Goal: Task Accomplishment & Management: Use online tool/utility

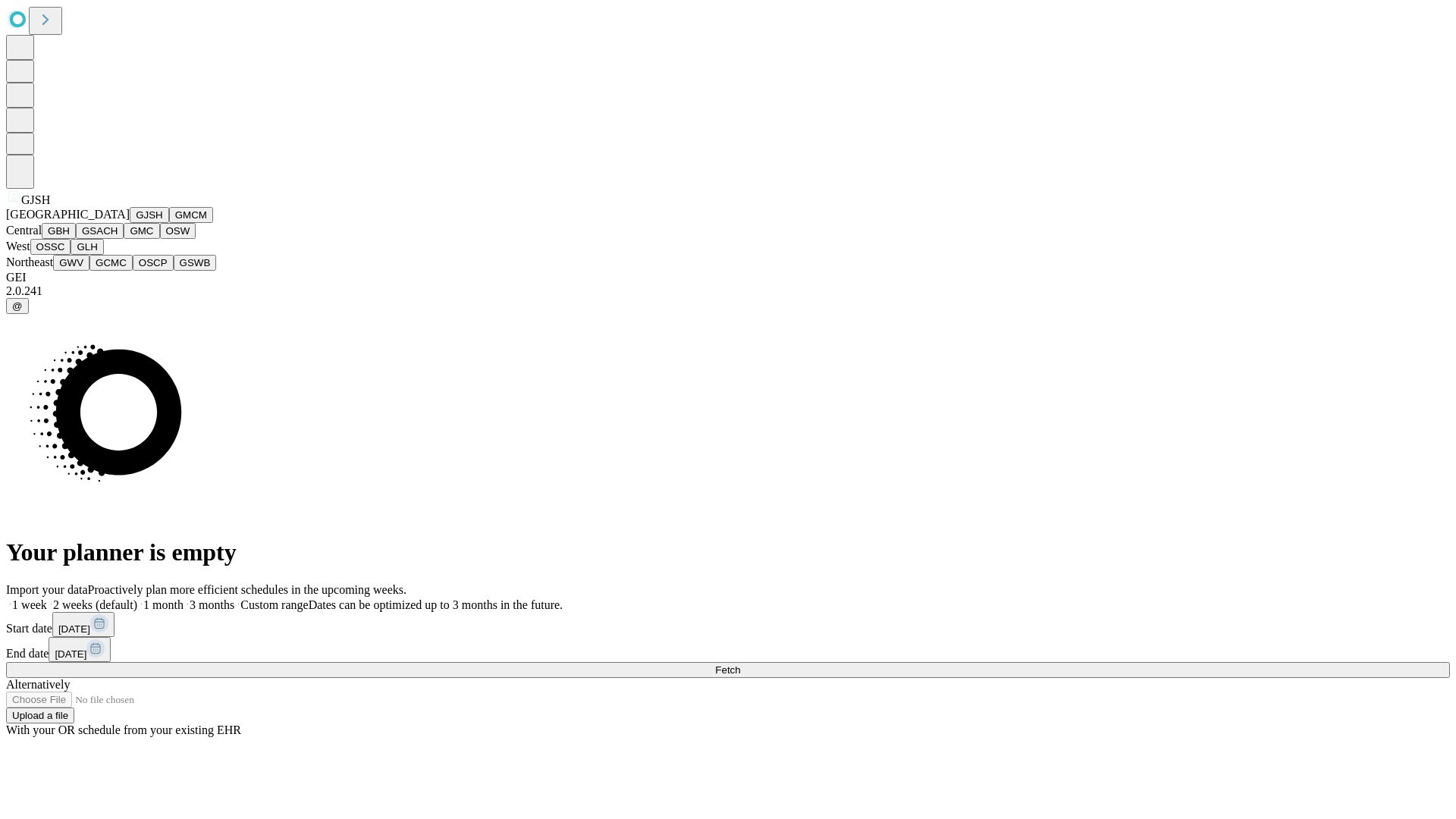
click at [130, 223] on button "GJSH" at bounding box center [149, 214] width 39 height 16
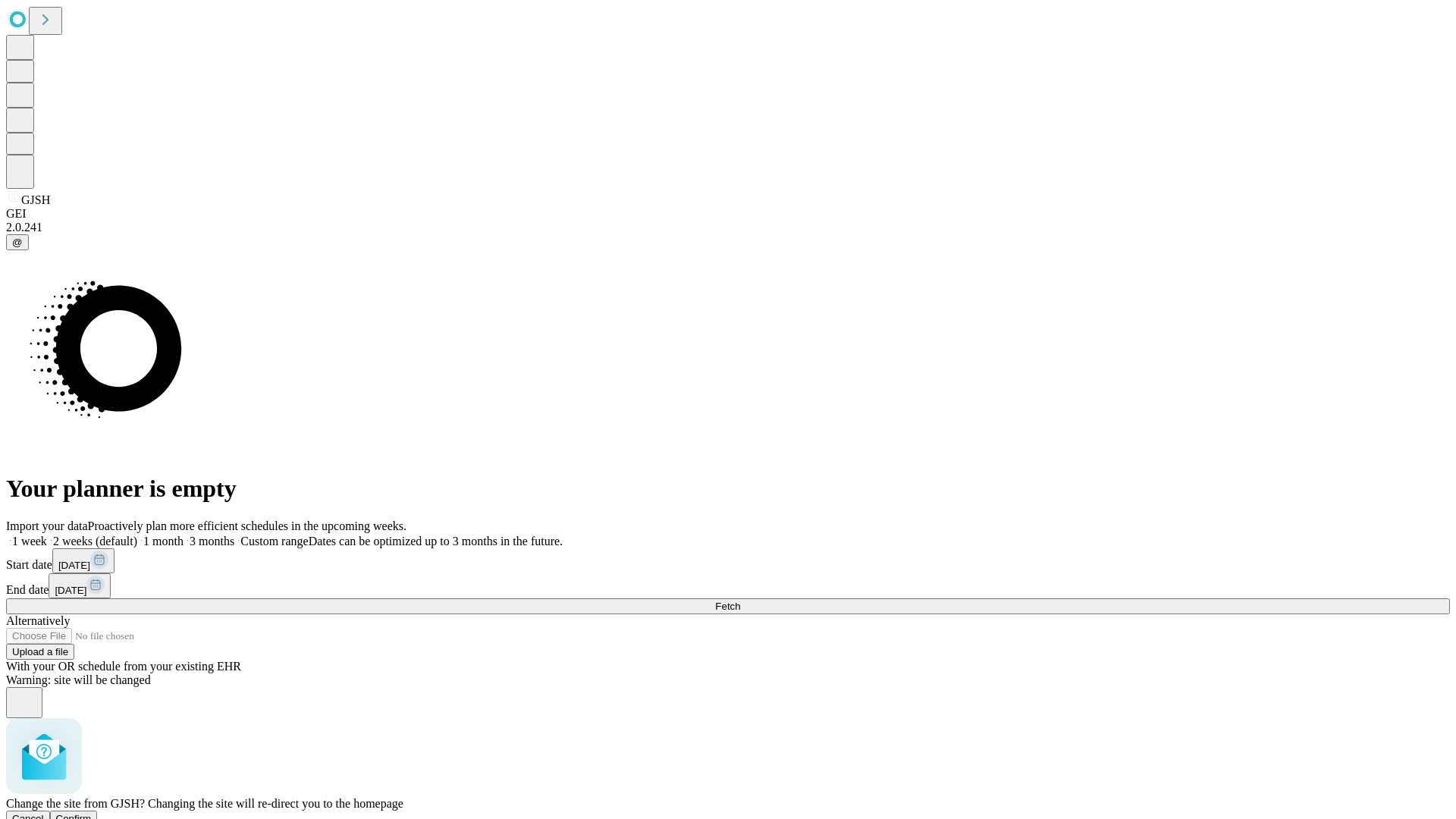
click at [92, 813] on span "Confirm" at bounding box center [74, 819] width 36 height 12
click at [137, 535] on label "2 weeks (default)" at bounding box center [92, 541] width 90 height 13
click at [740, 600] on span "Fetch" at bounding box center [728, 606] width 25 height 12
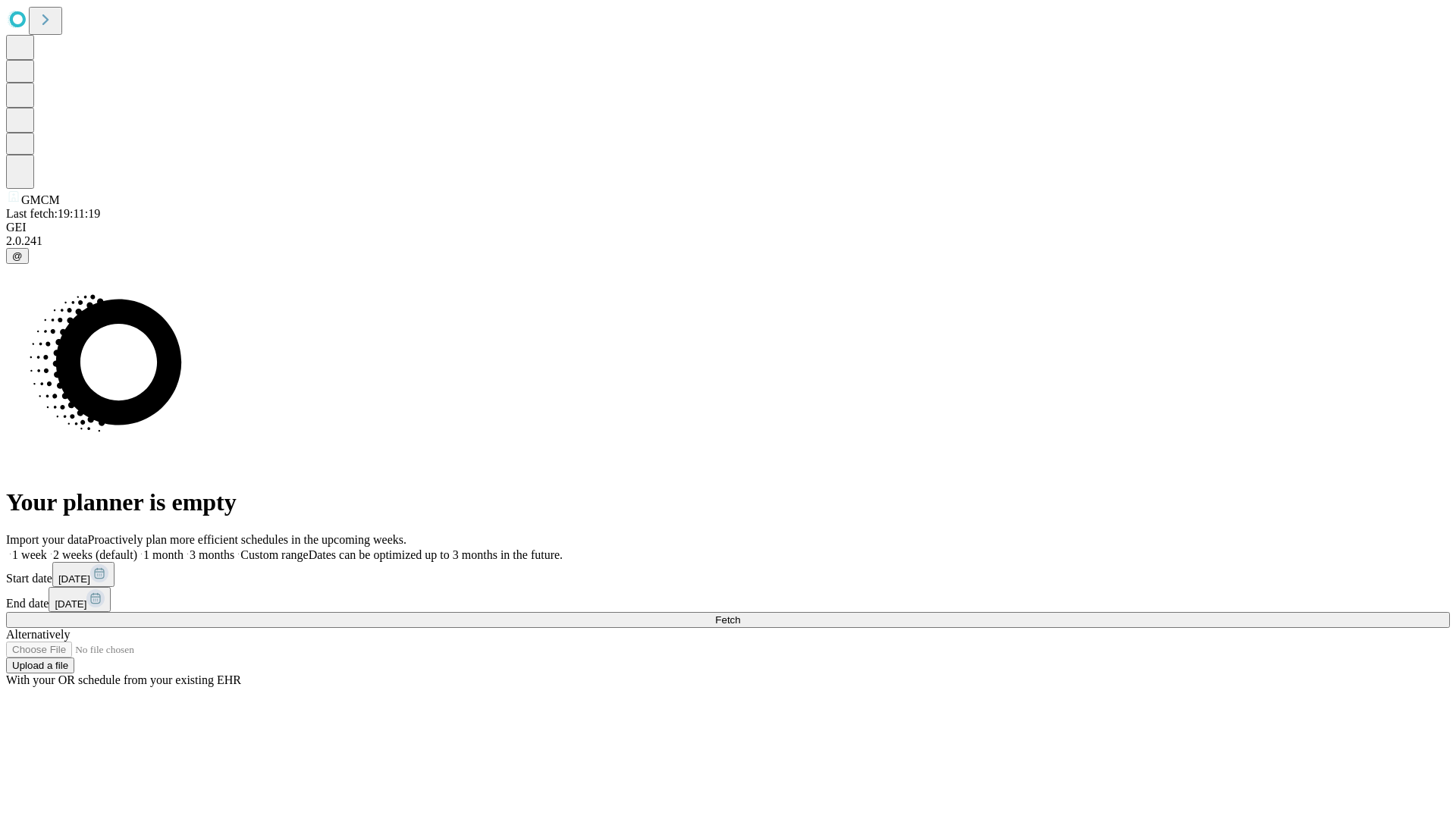
click at [137, 549] on label "2 weeks (default)" at bounding box center [92, 554] width 90 height 13
click at [740, 615] on span "Fetch" at bounding box center [728, 621] width 25 height 12
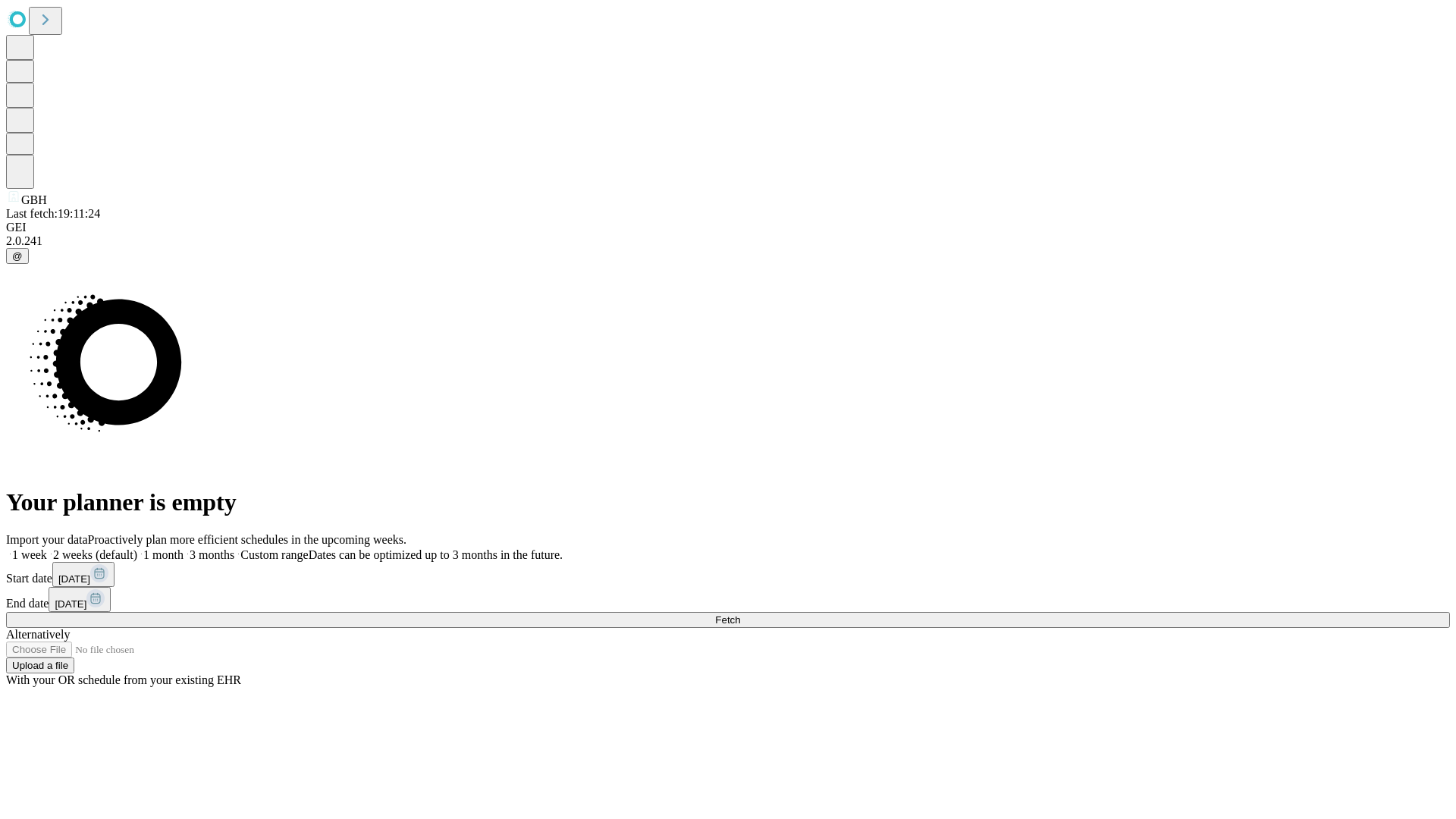
click at [137, 549] on label "2 weeks (default)" at bounding box center [92, 554] width 90 height 13
click at [740, 615] on span "Fetch" at bounding box center [728, 621] width 25 height 12
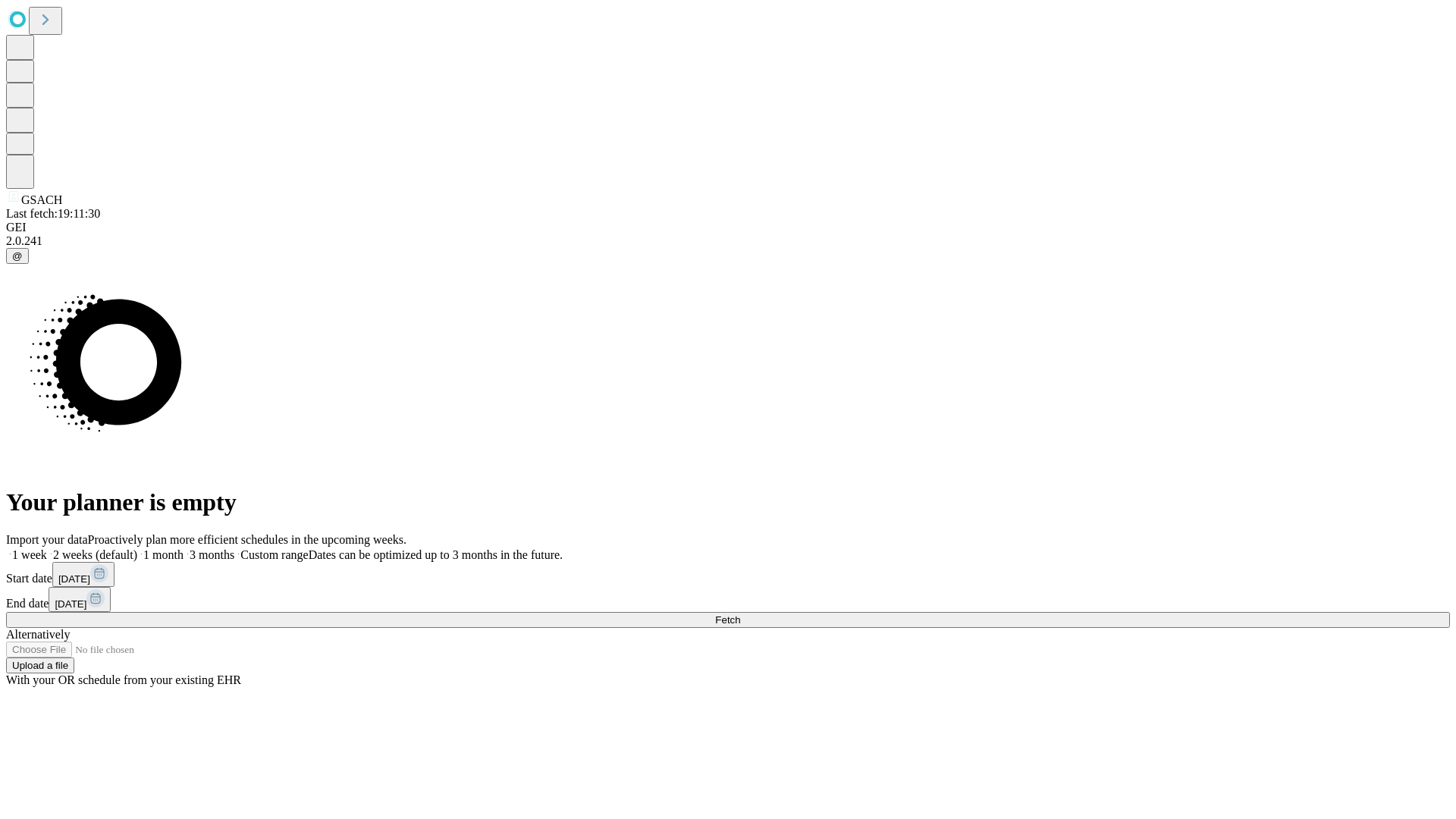
click at [137, 549] on label "2 weeks (default)" at bounding box center [92, 554] width 90 height 13
click at [740, 615] on span "Fetch" at bounding box center [728, 621] width 25 height 12
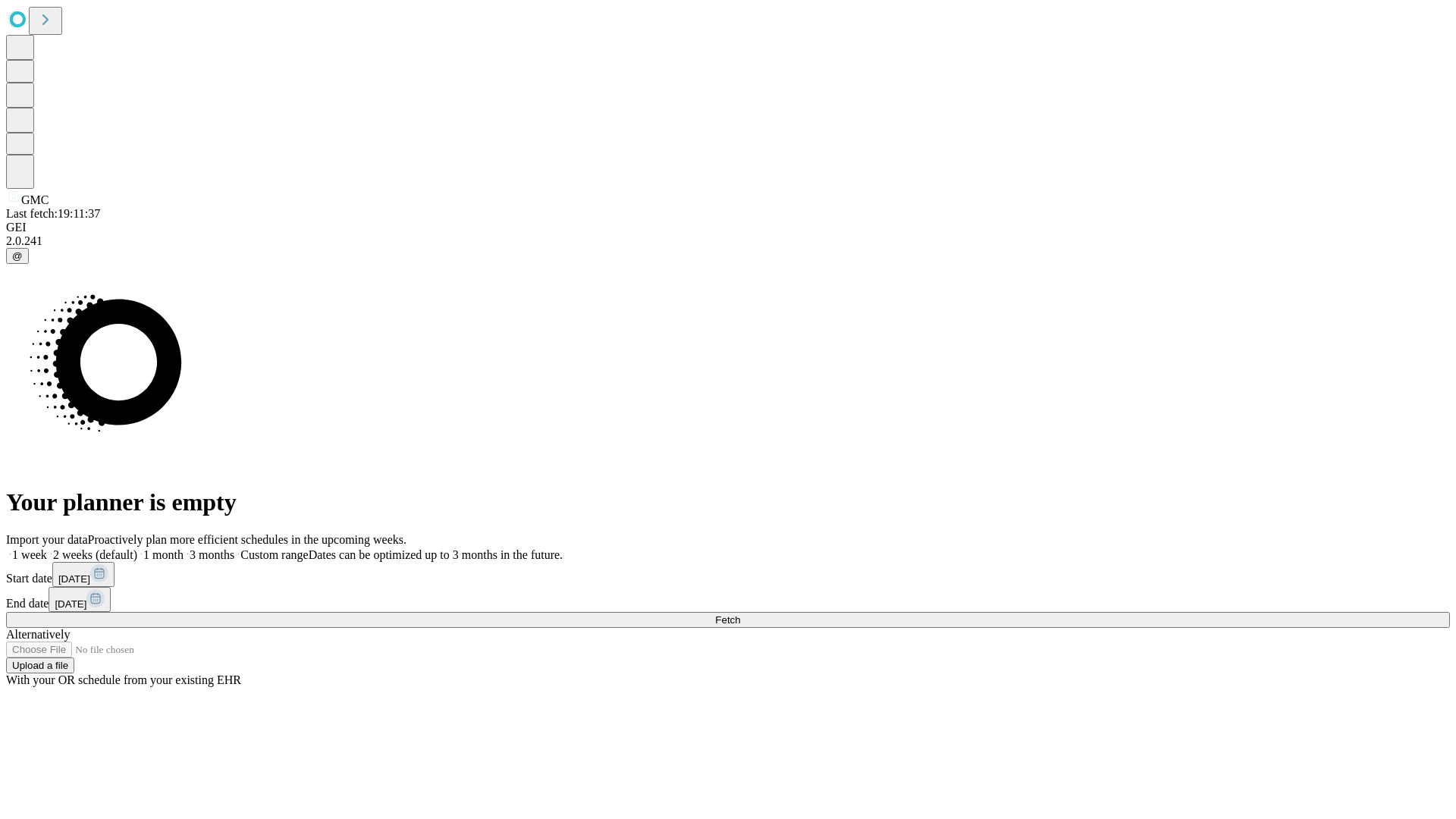
click at [137, 549] on label "2 weeks (default)" at bounding box center [92, 554] width 90 height 13
click at [740, 615] on span "Fetch" at bounding box center [728, 621] width 25 height 12
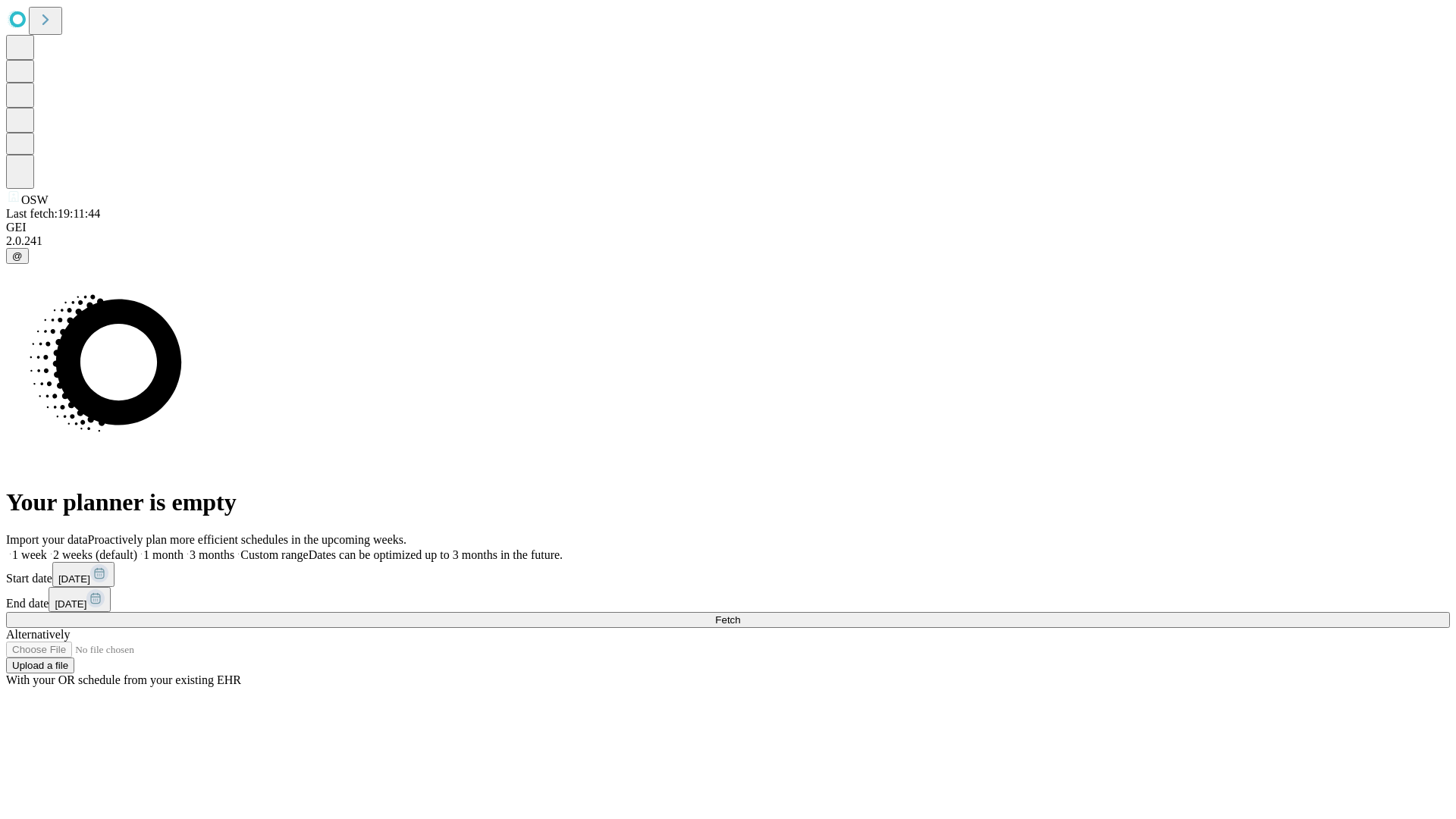
click at [137, 549] on label "2 weeks (default)" at bounding box center [92, 554] width 90 height 13
click at [740, 615] on span "Fetch" at bounding box center [728, 621] width 25 height 12
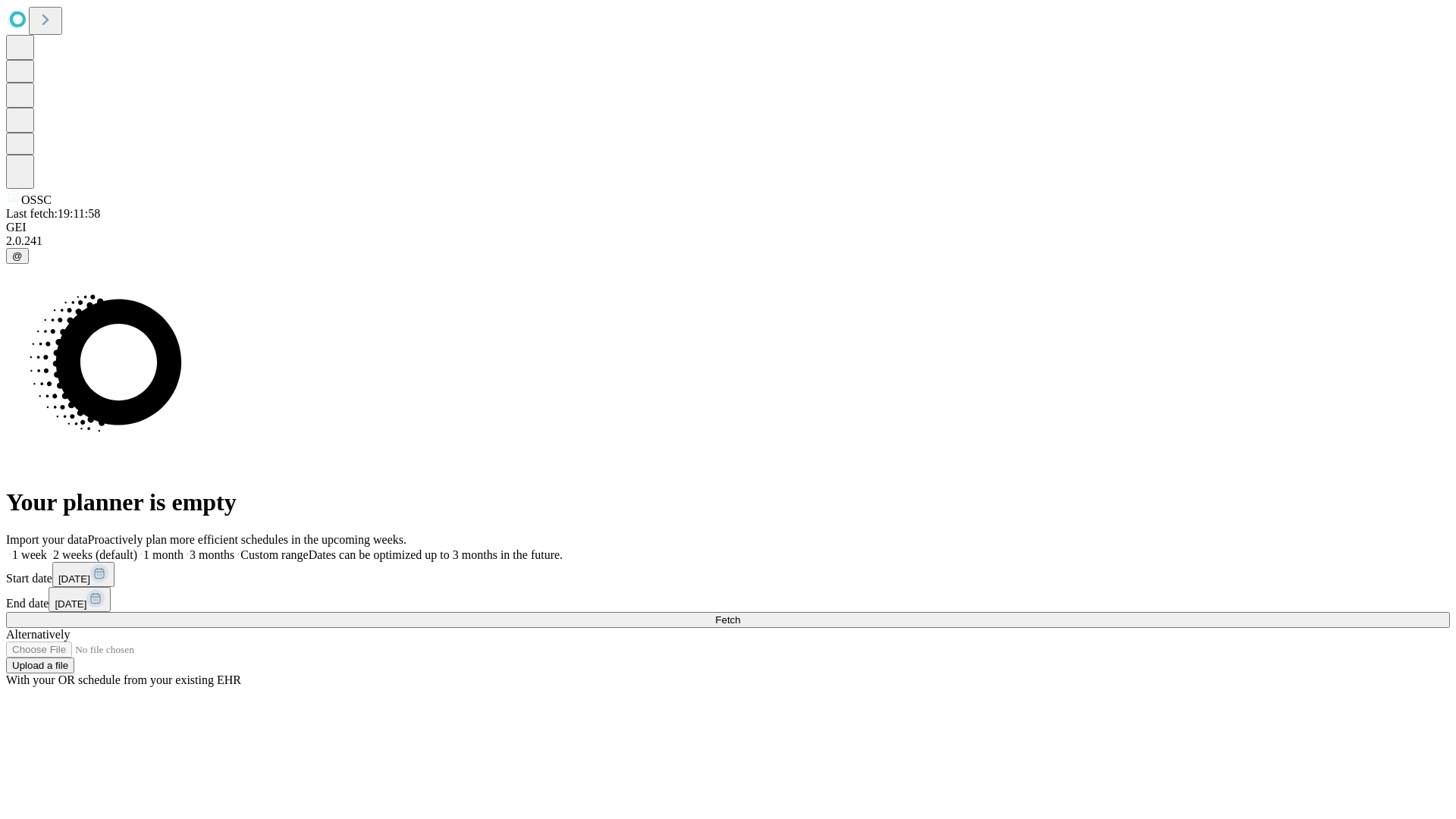
click at [137, 549] on label "2 weeks (default)" at bounding box center [92, 554] width 90 height 13
click at [740, 615] on span "Fetch" at bounding box center [728, 621] width 25 height 12
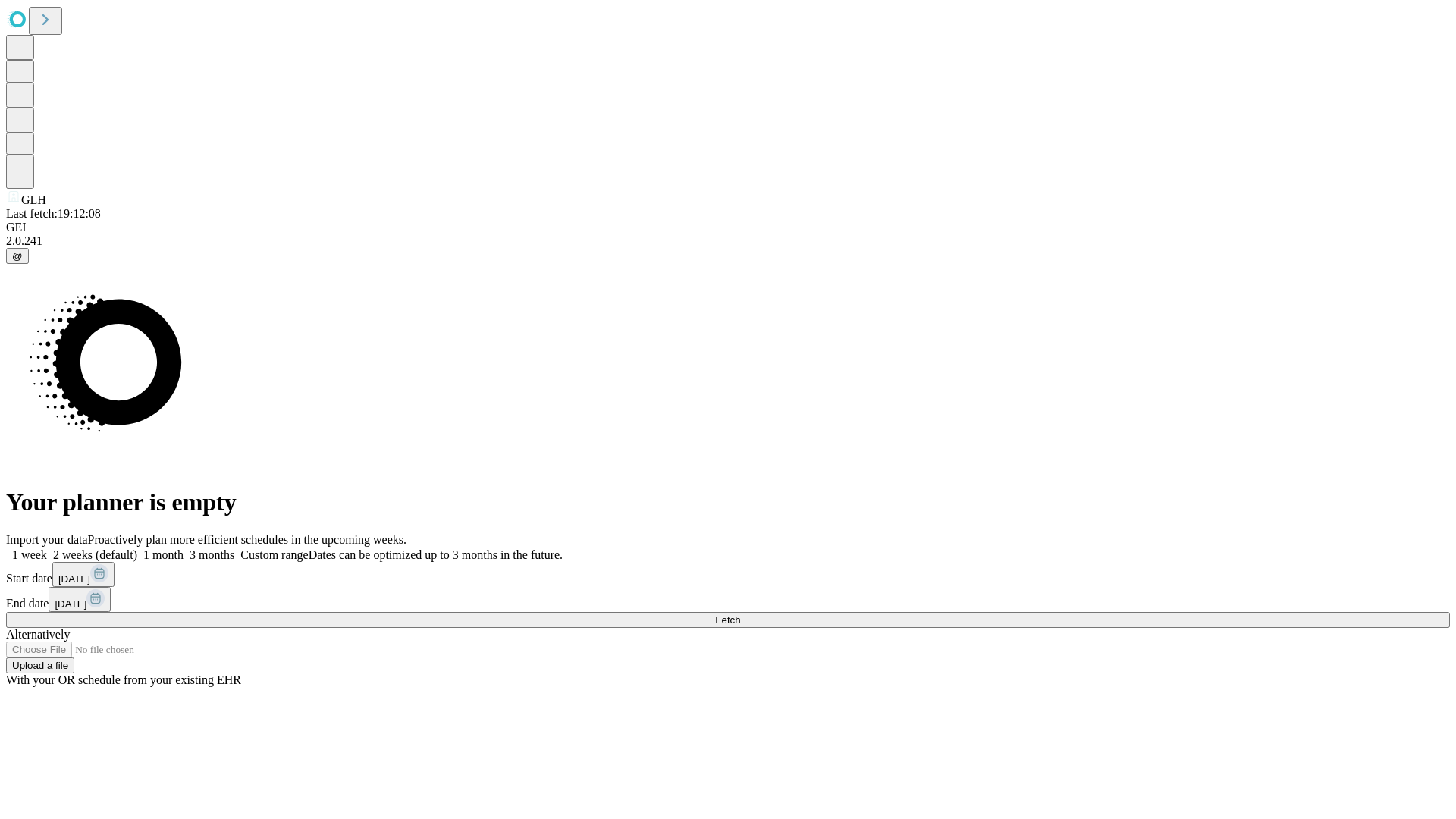
click at [137, 549] on label "2 weeks (default)" at bounding box center [92, 554] width 90 height 13
click at [740, 615] on span "Fetch" at bounding box center [728, 621] width 25 height 12
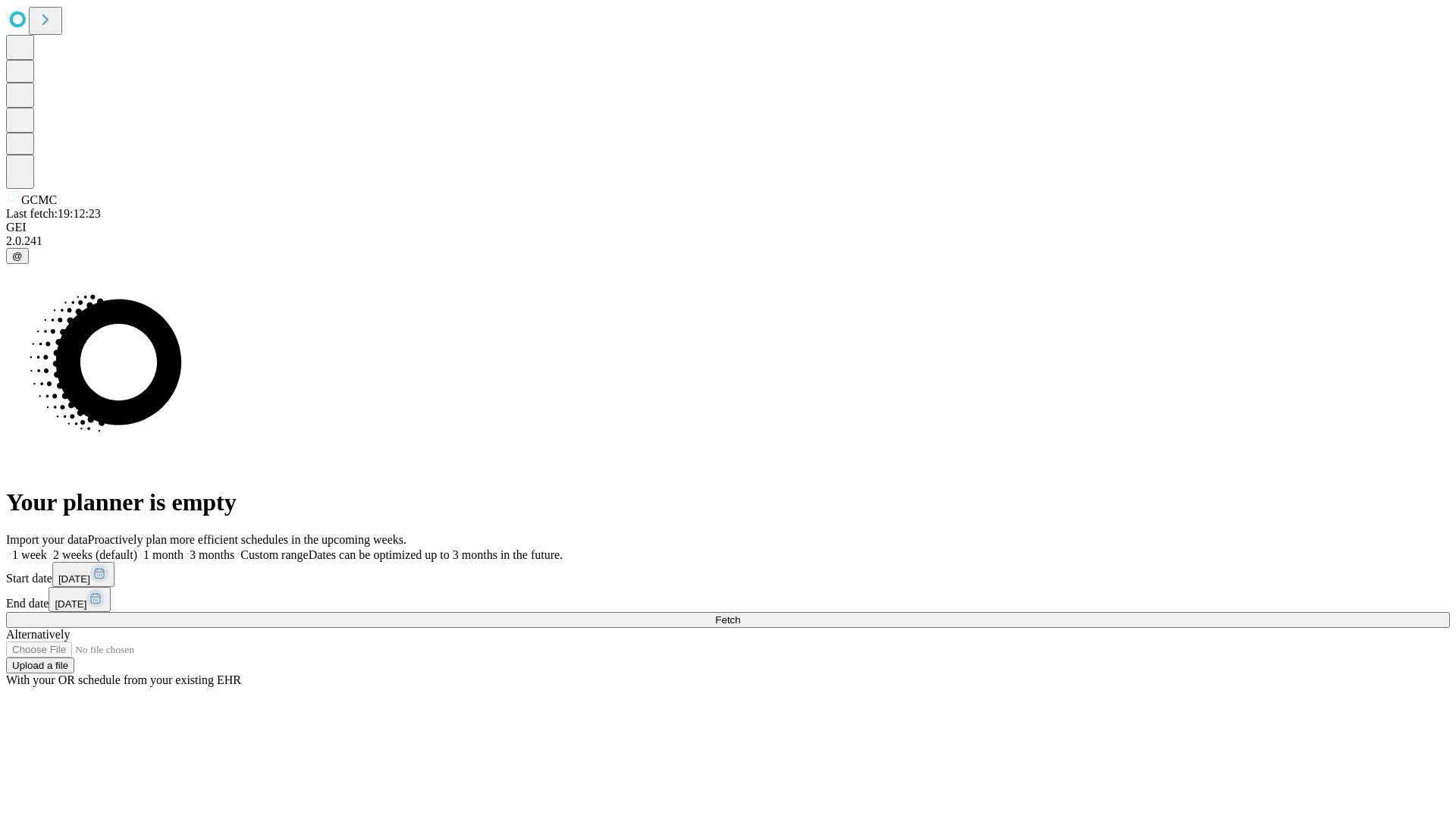
click at [740, 615] on span "Fetch" at bounding box center [728, 621] width 25 height 12
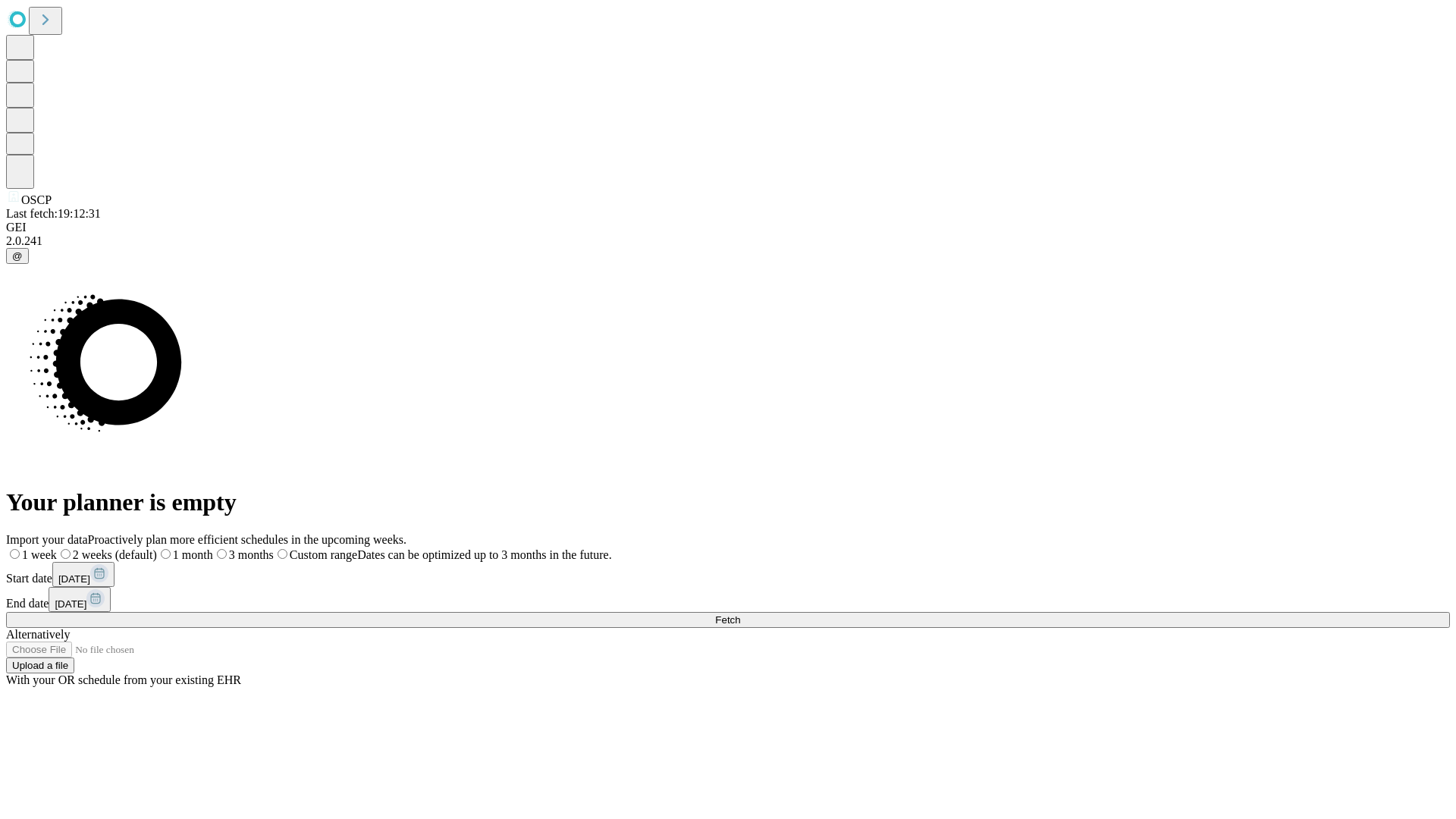
click at [740, 615] on span "Fetch" at bounding box center [728, 621] width 25 height 12
